Goal: Information Seeking & Learning: Learn about a topic

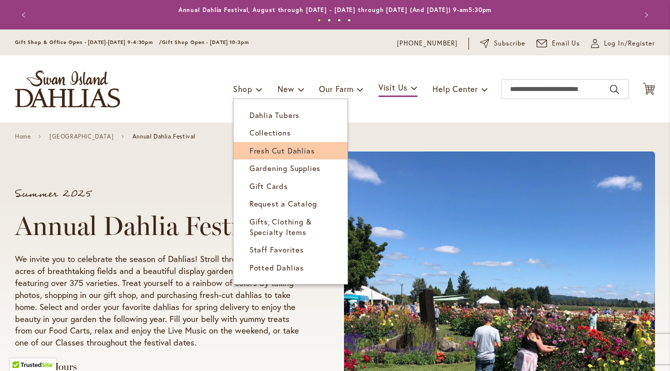
click at [259, 151] on span "Fresh Cut Dahlias" at bounding box center [283, 151] width 66 height 10
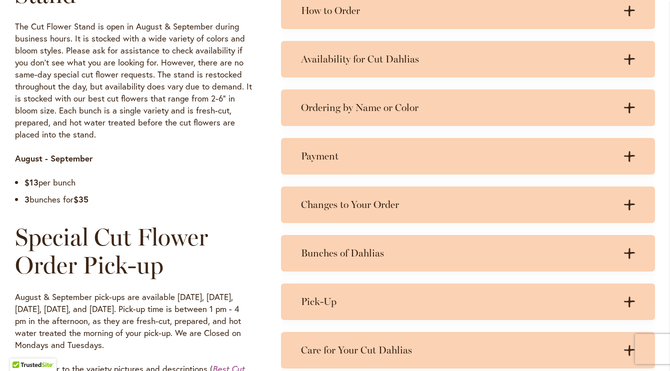
scroll to position [558, 0]
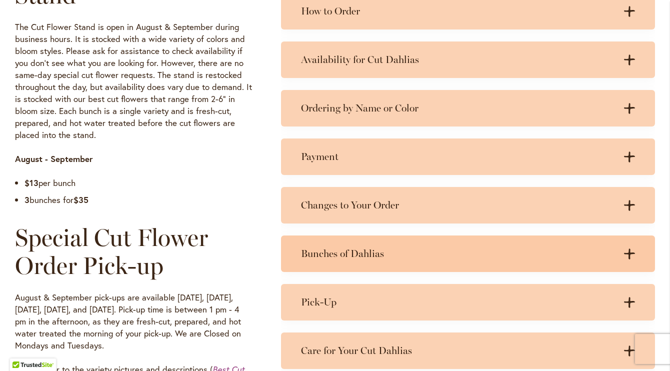
click at [358, 253] on h3 "Bunches of Dahlias" at bounding box center [458, 254] width 314 height 13
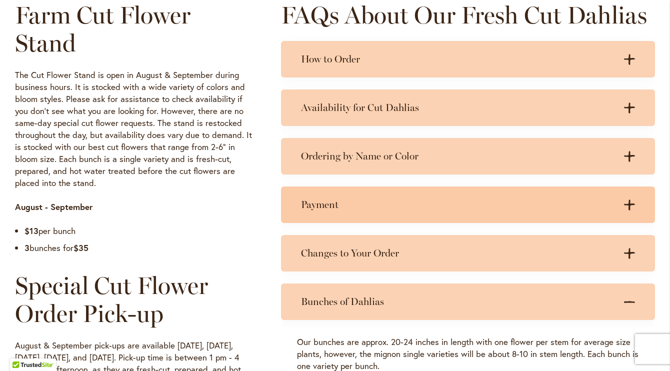
scroll to position [491, 0]
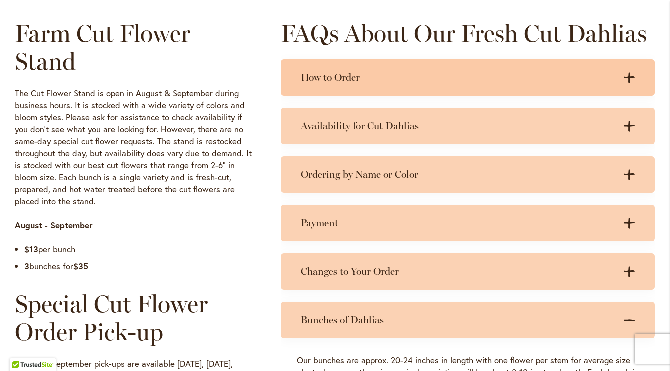
click at [390, 85] on div "How to Order .cls-1 { fill: #3c2616; stroke-width: 0px; } .cls-1 { fill: #3c261…" at bounding box center [468, 78] width 374 height 37
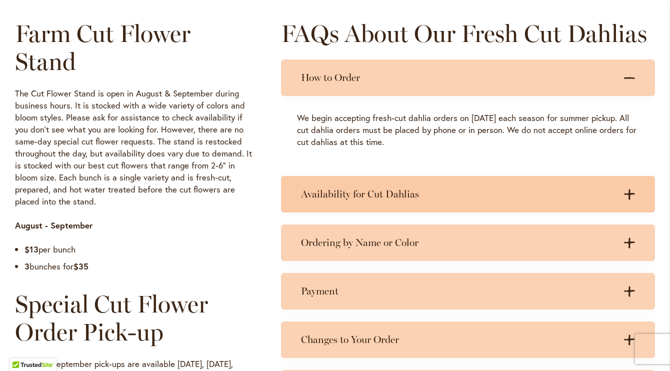
click at [378, 199] on div "Availability for Cut Dahlias .cls-1 { fill: #3c2616; stroke-width: 0px; } .cls-…" at bounding box center [468, 194] width 374 height 37
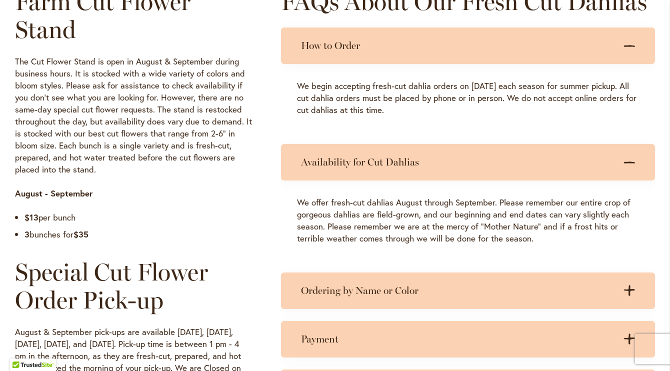
scroll to position [550, 0]
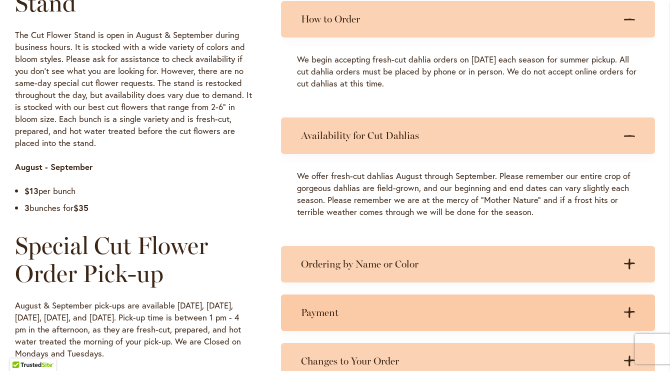
click at [361, 310] on h3 "Payment" at bounding box center [458, 313] width 314 height 13
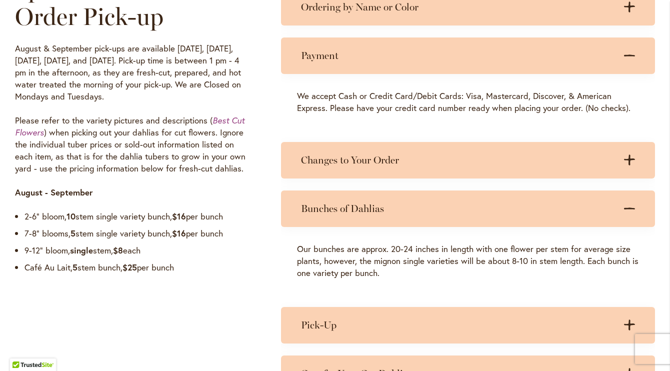
scroll to position [805, 0]
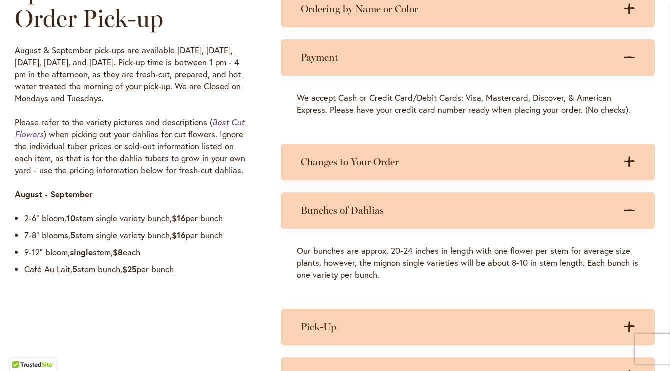
click at [220, 117] on em "Best Cut Flowers" at bounding box center [130, 128] width 230 height 23
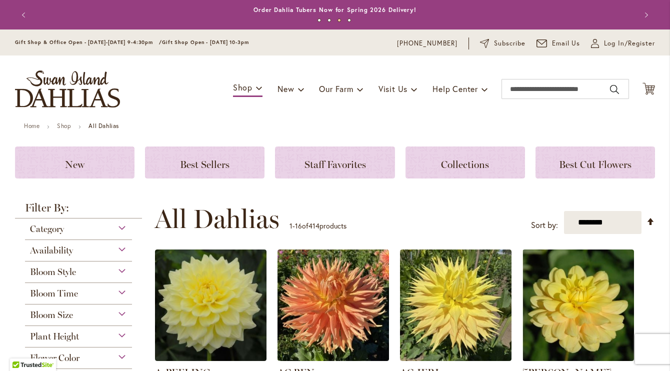
click at [24, 11] on button "Previous" at bounding box center [25, 15] width 20 height 20
click at [24, 12] on button "Previous" at bounding box center [25, 15] width 20 height 20
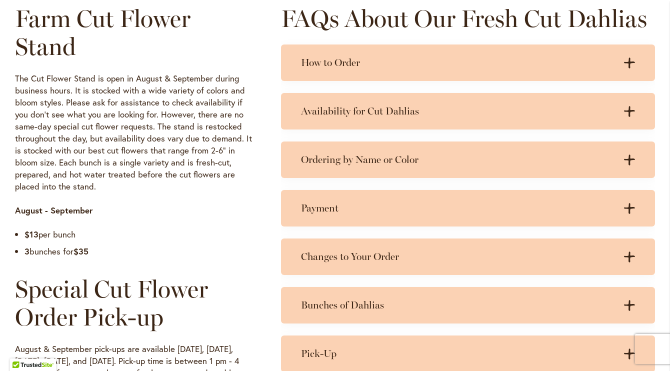
scroll to position [503, 0]
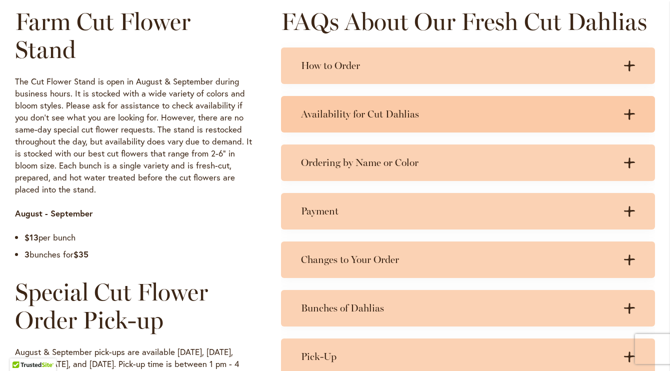
click at [350, 106] on div "Availability for Cut Dahlias .cls-1 { fill: #3c2616; stroke-width: 0px; } .cls-…" at bounding box center [468, 114] width 374 height 37
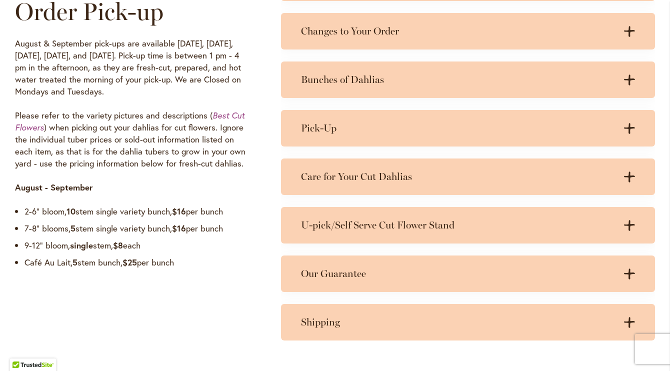
scroll to position [840, 0]
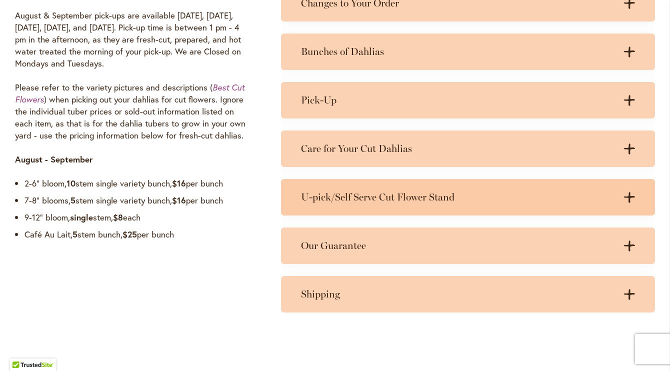
click at [321, 197] on h3 "U-pick/Self Serve Cut Flower Stand" at bounding box center [458, 197] width 314 height 13
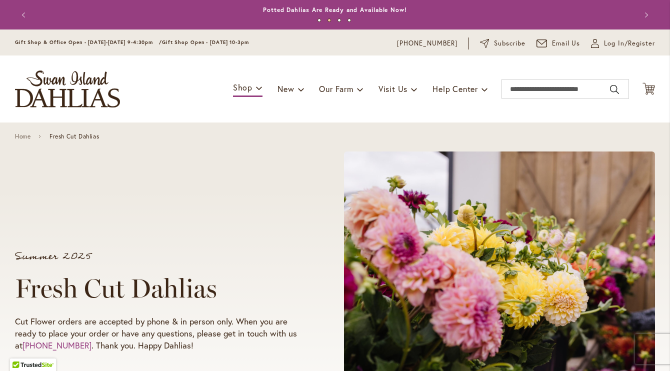
scroll to position [0, 0]
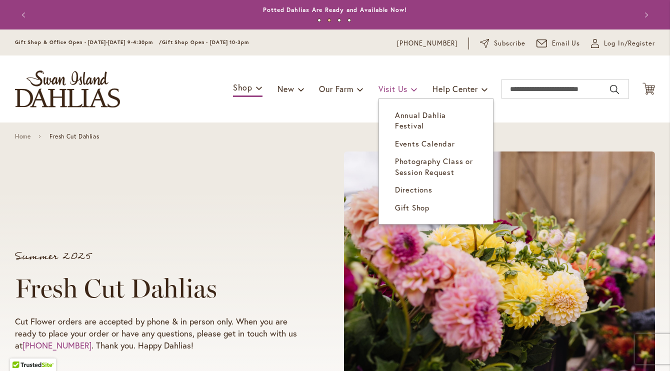
click at [393, 89] on span "Visit Us" at bounding box center [393, 89] width 29 height 11
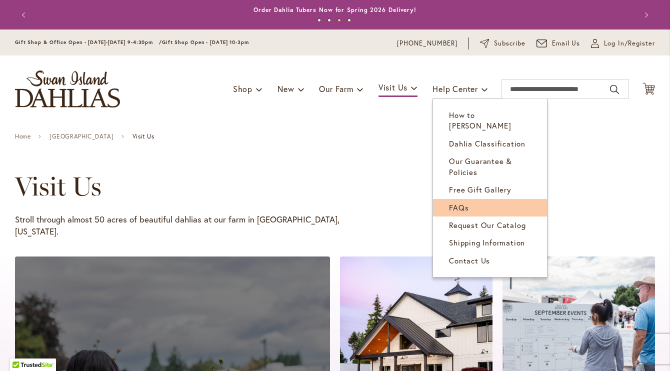
click at [455, 199] on link "FAQs" at bounding box center [490, 208] width 114 height 18
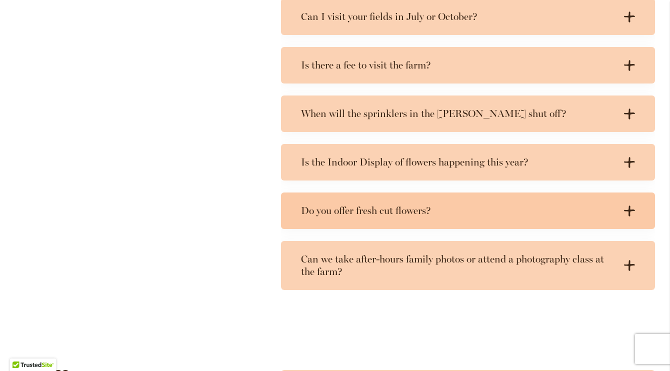
scroll to position [761, 0]
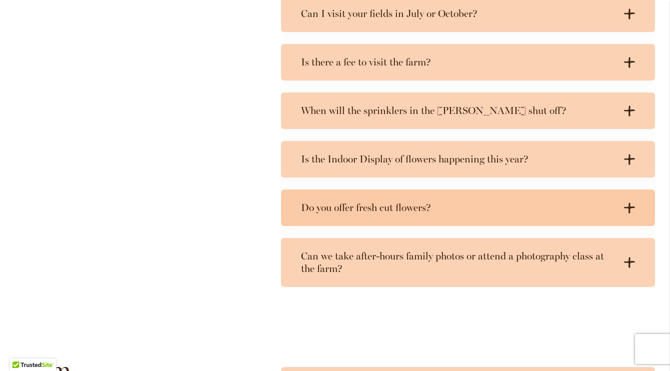
click at [341, 198] on div "Do you offer fresh cut flowers? .cls-1 { fill: #3c2616; stroke-width: 0px; } .c…" at bounding box center [468, 208] width 374 height 37
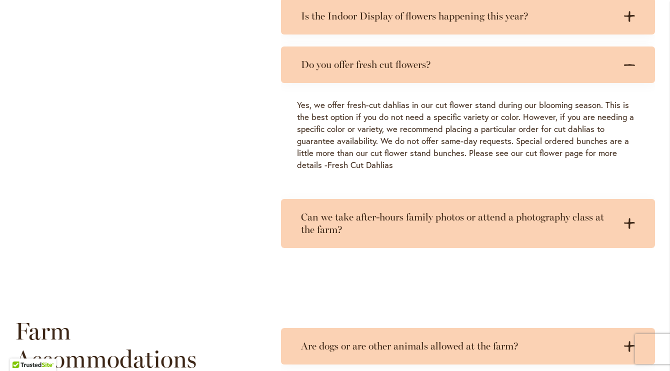
scroll to position [906, 0]
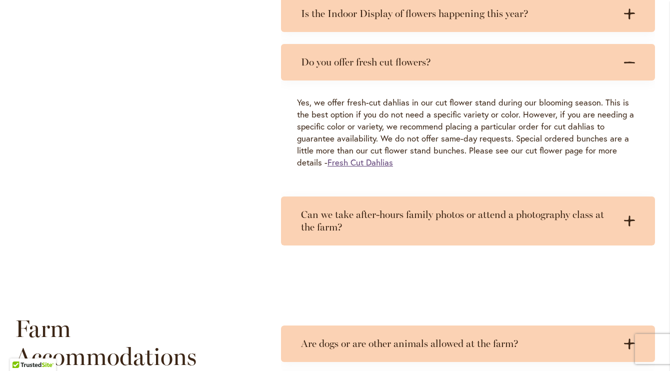
click at [368, 158] on link "Fresh Cut Dahlias" at bounding box center [361, 163] width 66 height 12
